Goal: Navigation & Orientation: Find specific page/section

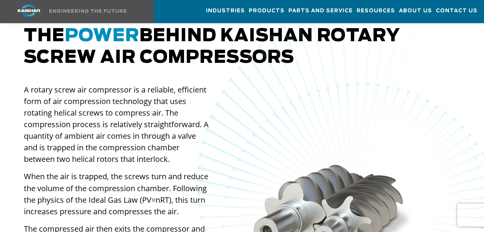
scroll to position [578, 0]
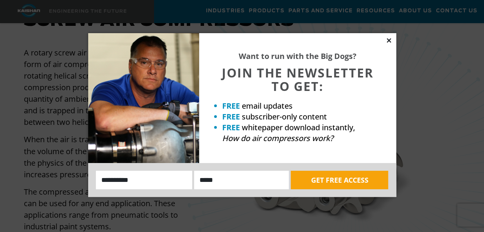
click at [388, 39] on icon at bounding box center [388, 40] width 7 height 7
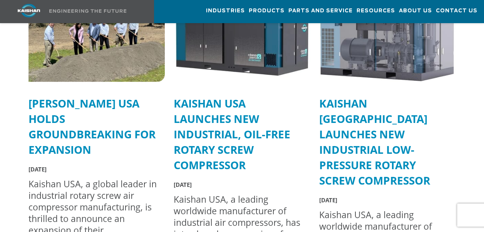
scroll to position [2156, 0]
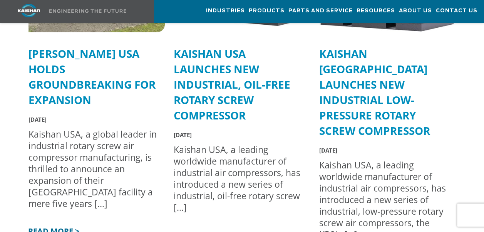
click at [55, 225] on link "READ MORE >" at bounding box center [53, 230] width 53 height 10
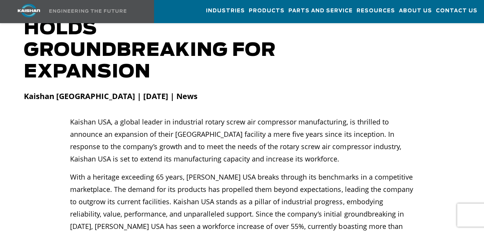
scroll to position [74, 0]
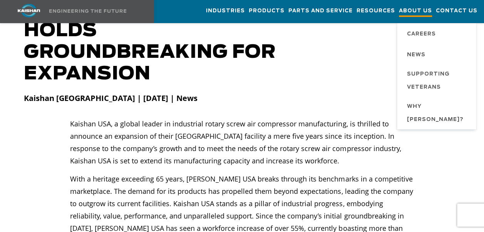
click at [422, 11] on span "About Us" at bounding box center [415, 12] width 33 height 10
